Goal: Task Accomplishment & Management: Use online tool/utility

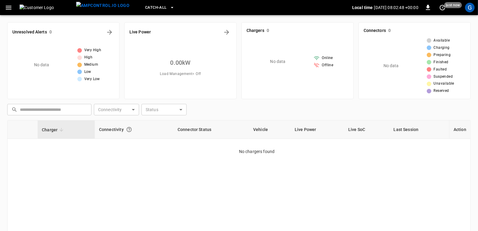
click at [169, 7] on icon "button" at bounding box center [172, 8] width 6 height 6
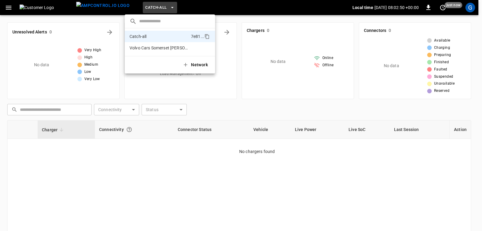
click at [470, 8] on div at bounding box center [241, 115] width 482 height 231
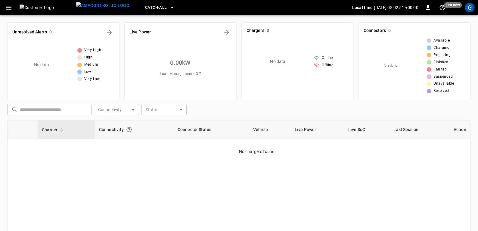
click at [470, 8] on div "G" at bounding box center [470, 8] width 10 height 10
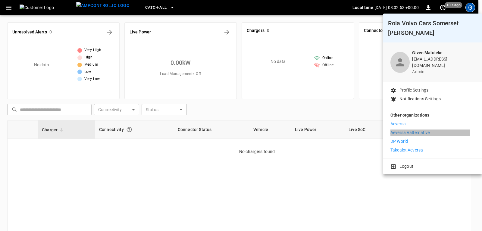
click at [415, 129] on p "Aeversa Valternative" at bounding box center [409, 132] width 39 height 6
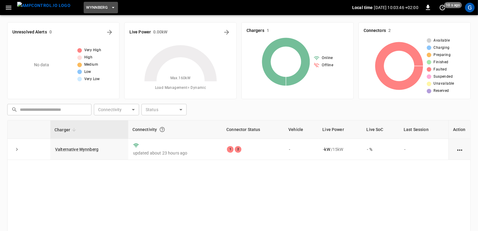
click at [110, 8] on icon "button" at bounding box center [113, 8] width 6 height 6
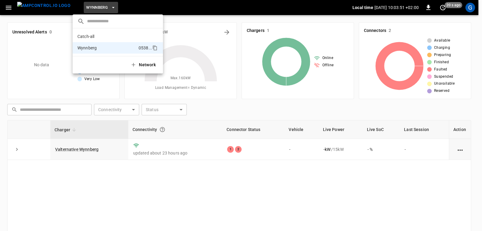
click at [91, 37] on p "Catch-all" at bounding box center [107, 36] width 60 height 6
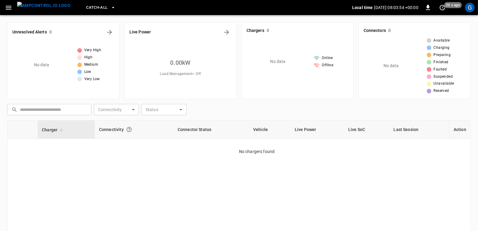
click at [110, 8] on icon "button" at bounding box center [113, 8] width 6 height 6
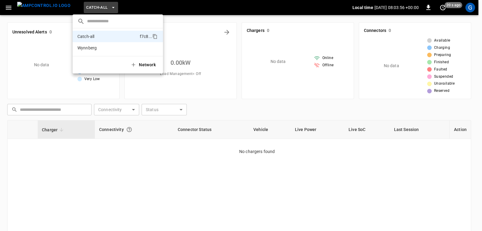
click at [92, 48] on p "Wynnberg" at bounding box center [106, 48] width 59 height 6
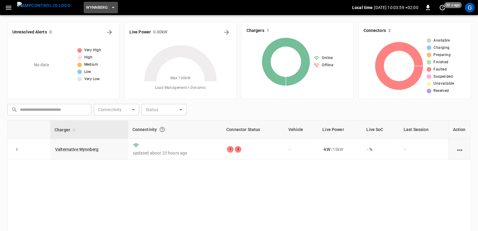
click at [102, 2] on button "Wynnberg" at bounding box center [101, 8] width 34 height 12
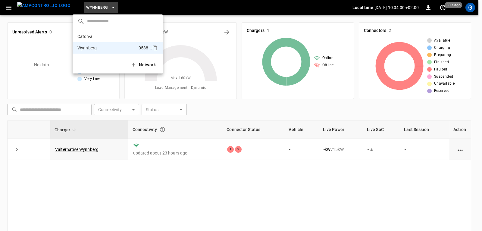
click at [22, 50] on div at bounding box center [241, 115] width 482 height 231
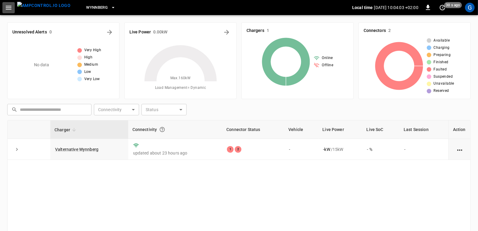
click at [10, 8] on icon "button" at bounding box center [9, 8] width 8 height 8
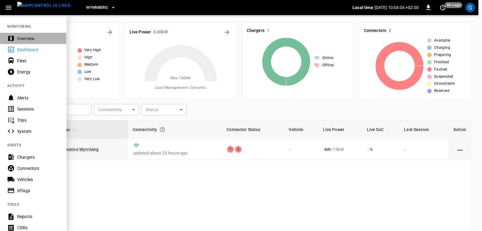
click at [24, 39] on div "Overview" at bounding box center [38, 39] width 42 height 6
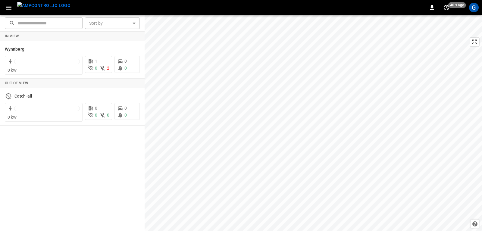
click at [8, 10] on icon "button" at bounding box center [9, 8] width 8 height 8
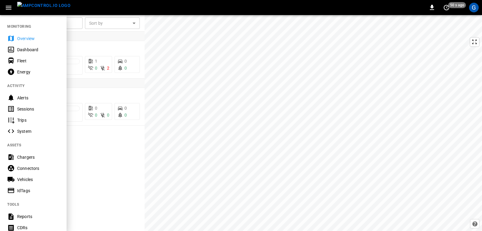
click at [23, 49] on div "Dashboard" at bounding box center [38, 50] width 42 height 6
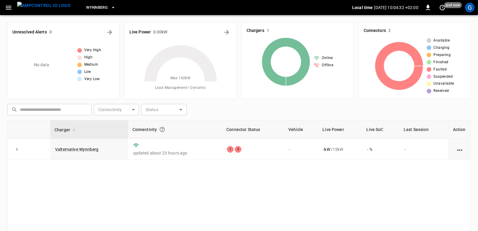
click at [82, 150] on link "Valternative Wynnberg" at bounding box center [76, 149] width 43 height 5
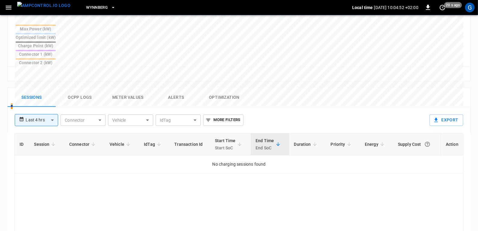
scroll to position [247, 0]
click at [52, 90] on body "**********" at bounding box center [239, 38] width 478 height 570
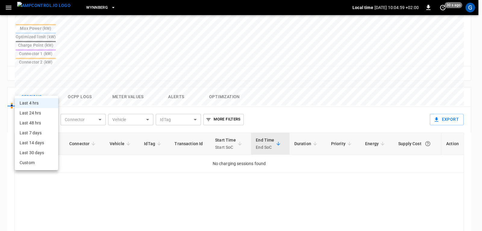
click at [33, 132] on li "Last 7 days" at bounding box center [36, 133] width 43 height 10
type input "**********"
type input "***"
type input "**********"
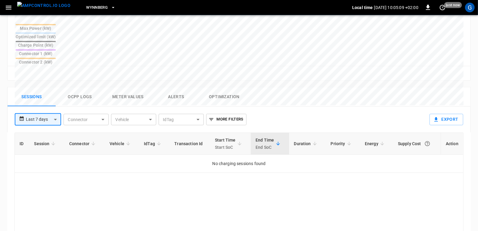
click at [79, 87] on button "Ocpp logs" at bounding box center [80, 96] width 48 height 19
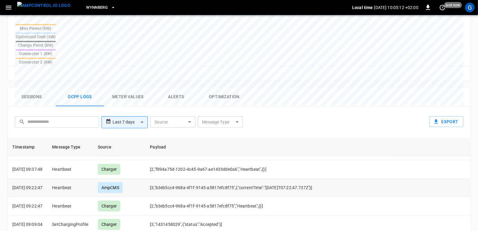
scroll to position [0, 0]
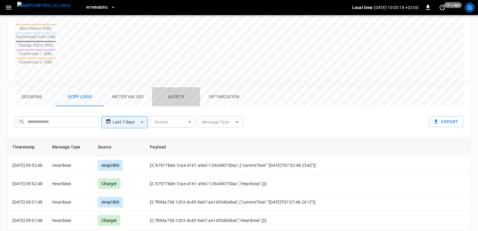
click at [179, 87] on button "Alerts" at bounding box center [176, 96] width 48 height 19
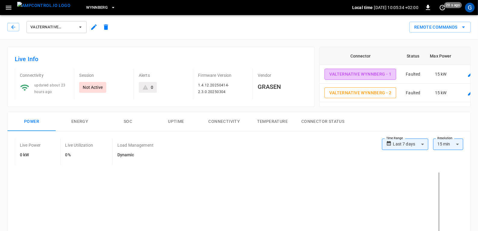
click at [369, 76] on button "Valternative Wynnberg - 1" at bounding box center [360, 74] width 72 height 11
click at [12, 28] on icon "button" at bounding box center [13, 27] width 6 height 6
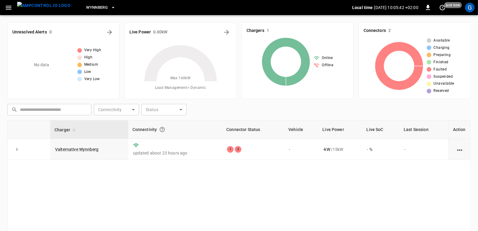
click at [11, 9] on icon "button" at bounding box center [9, 8] width 6 height 4
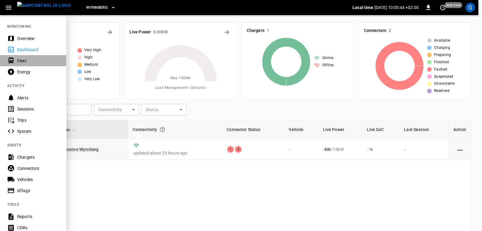
click at [23, 59] on div "Fleet" at bounding box center [38, 61] width 42 height 6
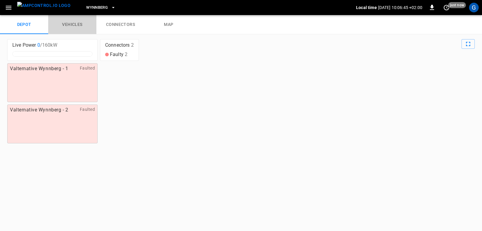
click at [76, 26] on link "vehicles" at bounding box center [72, 24] width 48 height 19
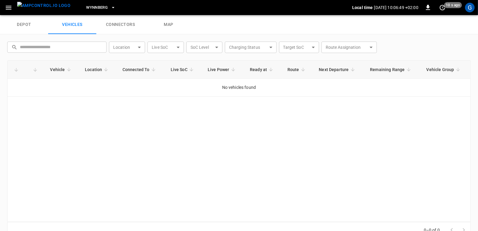
click at [25, 26] on link "depot" at bounding box center [24, 24] width 48 height 19
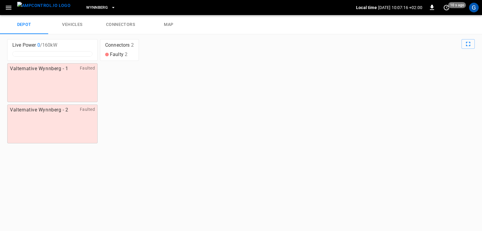
click at [6, 9] on icon "button" at bounding box center [9, 8] width 8 height 8
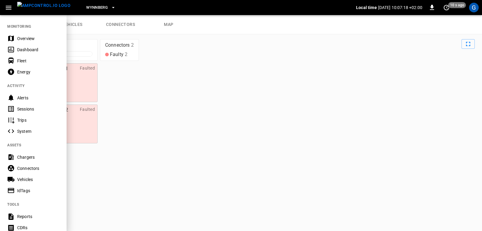
click at [23, 71] on div "Energy" at bounding box center [38, 72] width 42 height 6
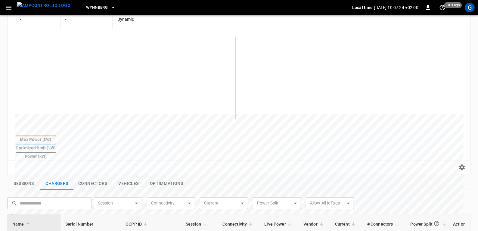
scroll to position [71, 0]
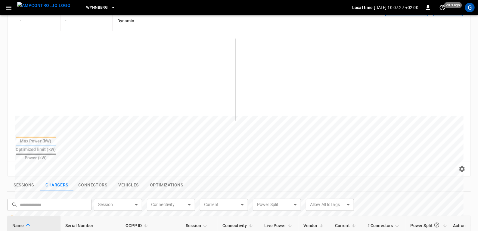
click at [6, 3] on button "button" at bounding box center [8, 7] width 12 height 11
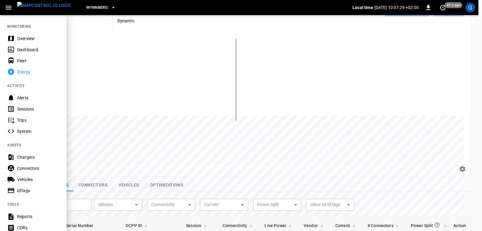
click at [140, 79] on div at bounding box center [241, 115] width 482 height 231
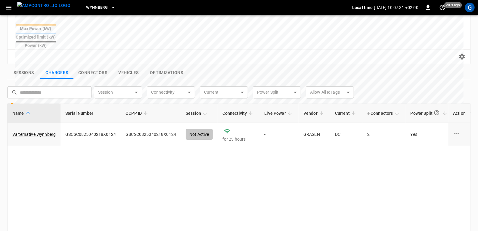
scroll to position [0, 1]
click at [38, 131] on link "Valternative Wynnberg" at bounding box center [33, 134] width 43 height 6
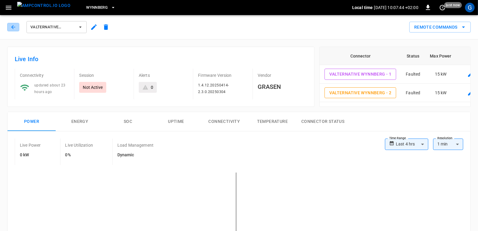
click at [11, 29] on icon "button" at bounding box center [13, 27] width 6 height 6
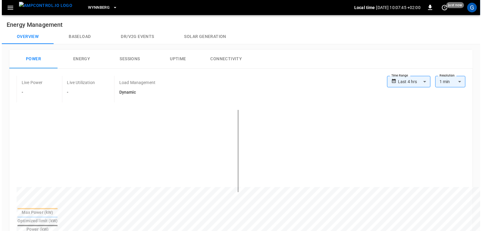
scroll to position [184, 0]
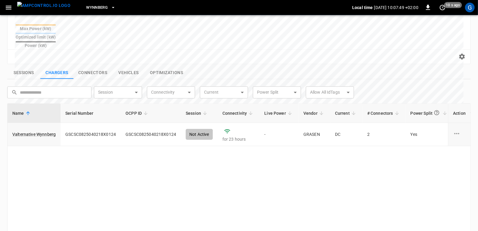
click at [7, 10] on icon "button" at bounding box center [9, 8] width 8 height 8
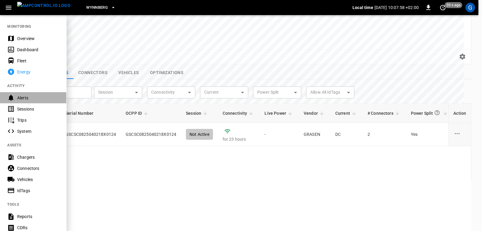
click at [26, 97] on div "Alerts" at bounding box center [38, 98] width 42 height 6
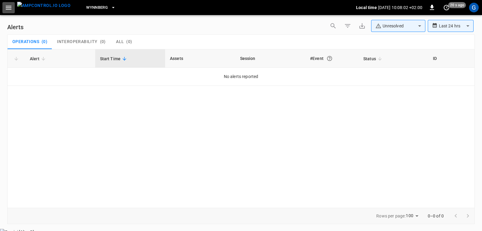
click at [11, 7] on icon "button" at bounding box center [9, 8] width 8 height 8
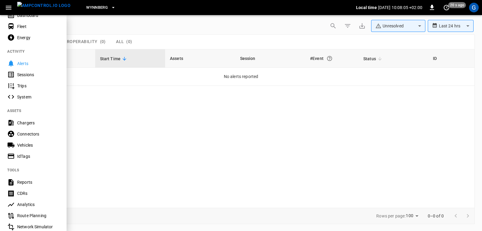
scroll to position [38, 0]
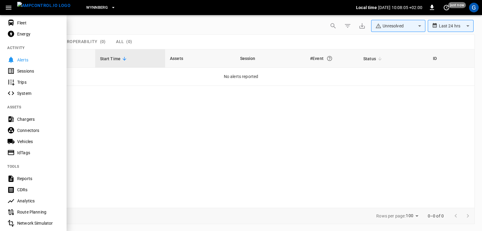
click at [24, 70] on div "Sessions" at bounding box center [38, 71] width 42 height 6
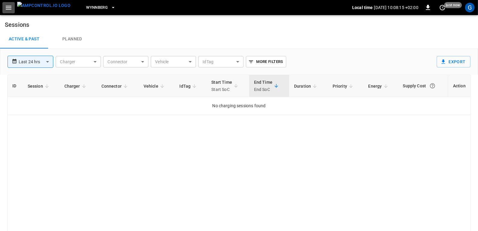
click at [10, 8] on icon "button" at bounding box center [9, 8] width 6 height 4
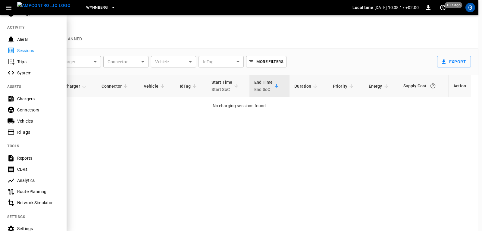
scroll to position [68, 0]
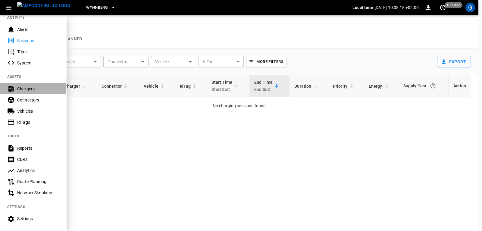
click at [21, 91] on div "Chargers" at bounding box center [38, 89] width 42 height 6
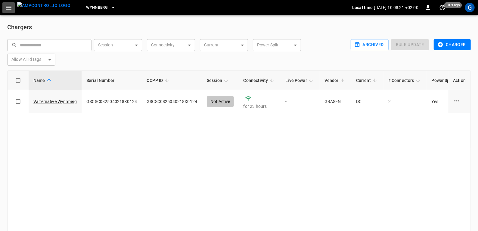
click at [8, 9] on icon "button" at bounding box center [9, 8] width 6 height 4
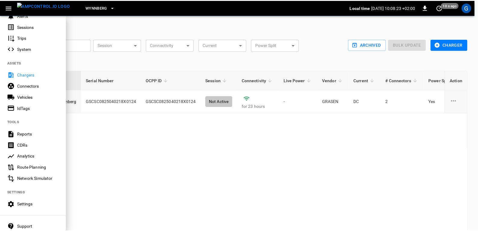
scroll to position [83, 0]
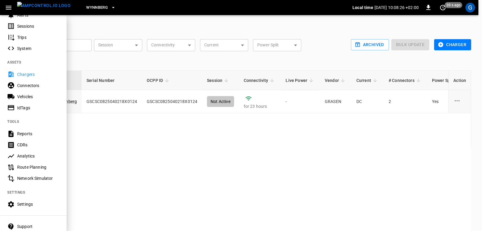
click at [24, 133] on div "Reports" at bounding box center [38, 134] width 42 height 6
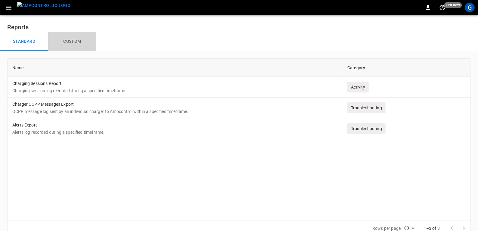
click at [71, 38] on button "Custom" at bounding box center [72, 41] width 48 height 19
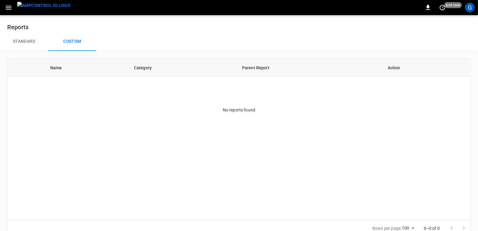
click at [23, 37] on button "Standard" at bounding box center [24, 41] width 48 height 19
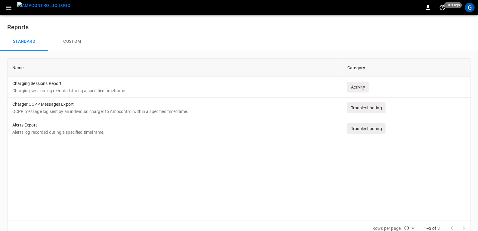
click at [32, 90] on p "Charging session log recorded during a specified timeframe." at bounding box center [174, 91] width 325 height 6
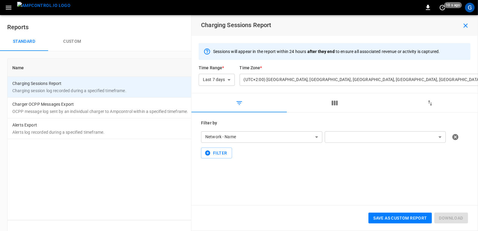
click at [354, 132] on body "**********" at bounding box center [239, 125] width 478 height 250
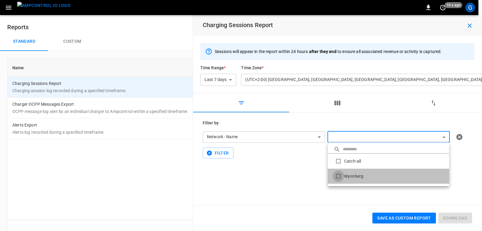
type input "********"
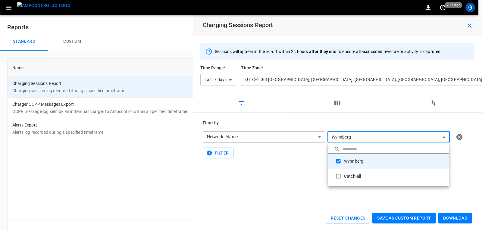
click at [337, 104] on div at bounding box center [241, 115] width 482 height 231
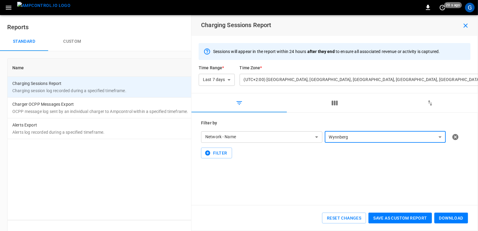
click at [336, 103] on icon "button" at bounding box center [334, 102] width 7 height 7
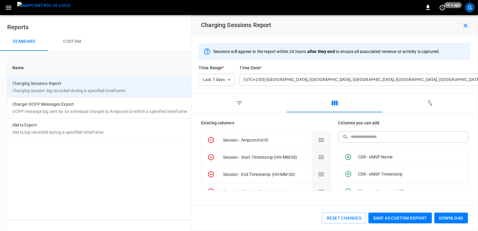
click at [414, 219] on button "Save as custom report" at bounding box center [399, 218] width 63 height 11
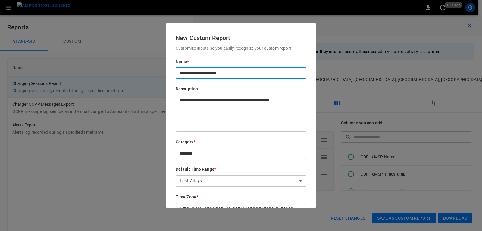
drag, startPoint x: 234, startPoint y: 72, endPoint x: 141, endPoint y: 79, distance: 93.3
click at [141, 79] on div "**********" at bounding box center [241, 115] width 482 height 231
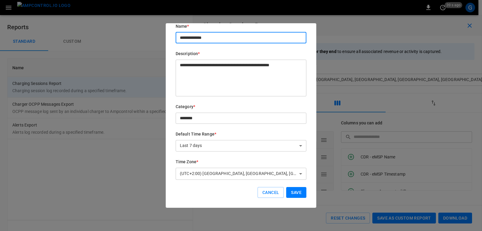
type input "**********"
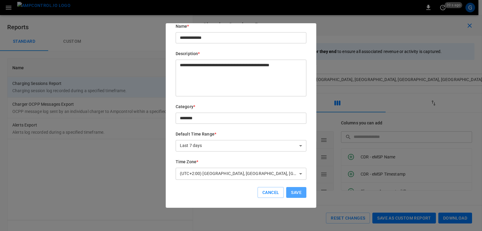
click at [298, 187] on button "Save" at bounding box center [296, 192] width 20 height 11
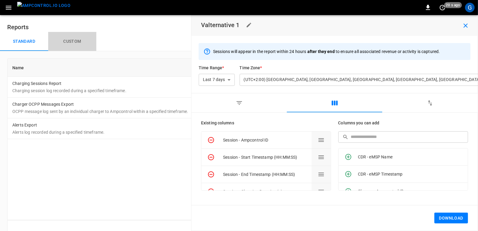
click at [69, 43] on button "Custom" at bounding box center [72, 41] width 48 height 19
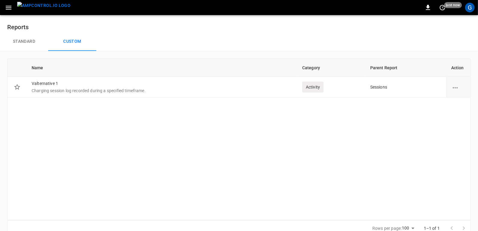
click at [108, 99] on div "Name Category Parent Report Action Valternative 1 Charging session log recorded…" at bounding box center [239, 139] width 464 height 162
click at [103, 92] on p "Charging session log recorded during a specified timeframe." at bounding box center [162, 91] width 261 height 6
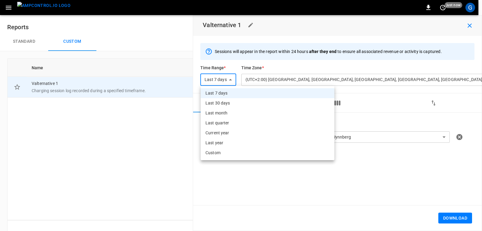
click at [310, 77] on body "**********" at bounding box center [241, 125] width 482 height 250
click at [219, 135] on li "Current year" at bounding box center [267, 133] width 134 height 10
type input "**********"
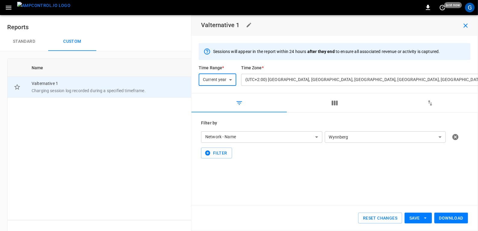
click at [449, 218] on button "Download" at bounding box center [451, 218] width 34 height 11
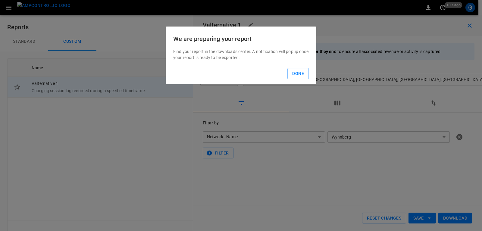
click at [301, 77] on button "Done" at bounding box center [297, 73] width 21 height 11
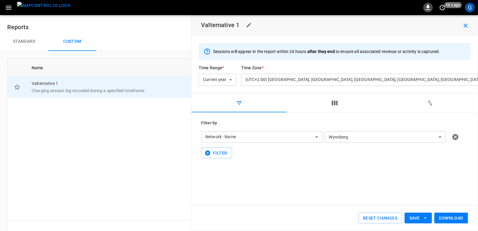
click at [427, 10] on icon "button" at bounding box center [428, 7] width 4 height 5
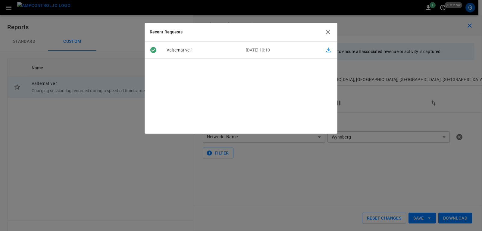
click at [326, 50] on icon "button" at bounding box center [328, 50] width 5 height 5
click at [164, 117] on div "Valternative 1 10-September-2025 10:10" at bounding box center [241, 88] width 192 height 92
click at [327, 32] on icon "button" at bounding box center [328, 32] width 4 height 4
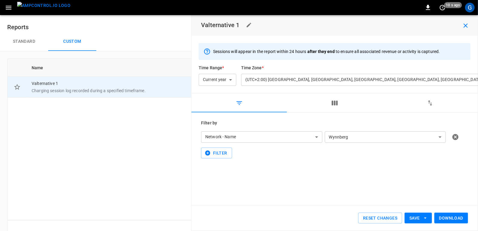
click at [6, 7] on icon "button" at bounding box center [9, 8] width 8 height 8
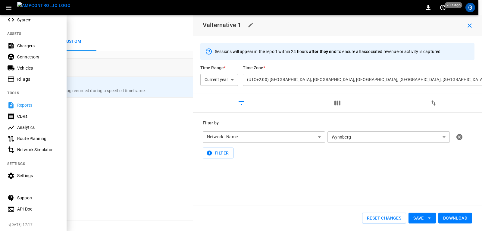
scroll to position [116, 0]
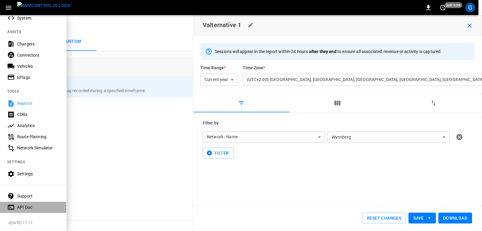
click at [24, 204] on div "API Doc" at bounding box center [38, 207] width 42 height 6
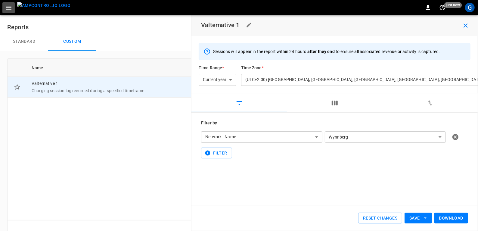
click at [12, 7] on icon "button" at bounding box center [9, 8] width 8 height 8
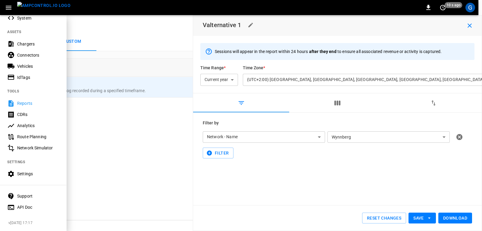
scroll to position [0, 0]
